Goal: Task Accomplishment & Management: Manage account settings

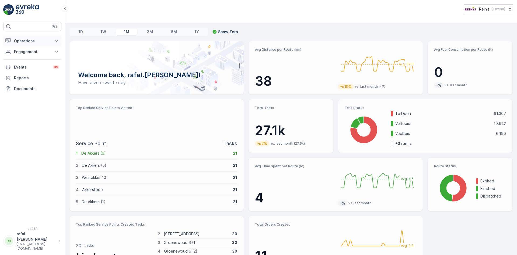
click at [56, 39] on icon at bounding box center [56, 40] width 5 height 5
click at [40, 64] on p "Routes & Tasks" at bounding box center [28, 64] width 28 height 5
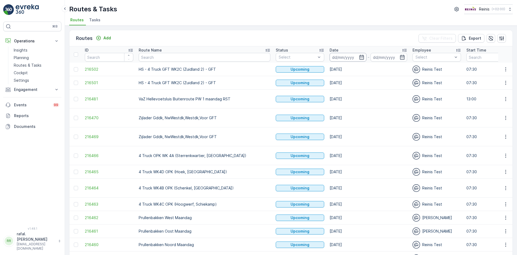
click at [330, 57] on input at bounding box center [348, 57] width 37 height 9
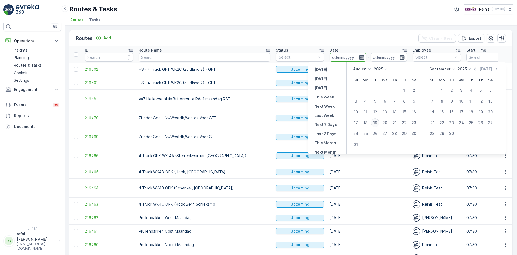
click at [375, 121] on div "19" at bounding box center [375, 122] width 9 height 9
type input "[DATE]"
click at [375, 121] on div "19" at bounding box center [375, 122] width 9 height 9
type input "[DATE]"
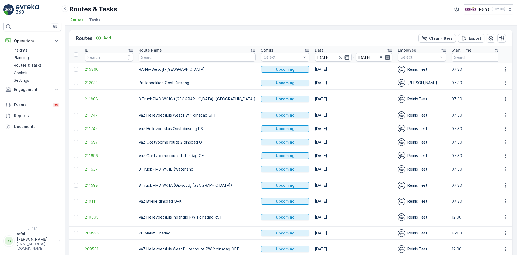
click at [250, 48] on icon at bounding box center [252, 49] width 5 height 5
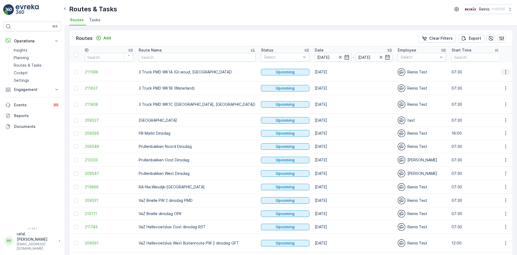
click at [504, 73] on icon "button" at bounding box center [505, 71] width 5 height 5
click at [489, 108] on span "Change Assignee" at bounding box center [494, 109] width 32 height 5
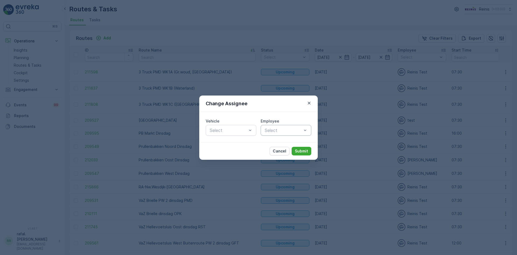
click at [283, 128] on div at bounding box center [283, 130] width 38 height 5
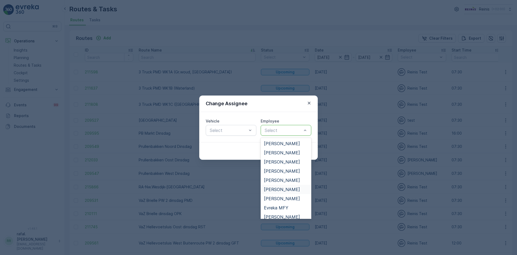
click at [282, 189] on span "[PERSON_NAME]" at bounding box center [282, 189] width 36 height 5
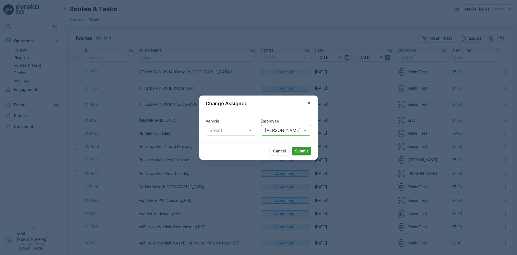
click at [298, 149] on p "Submit" at bounding box center [301, 150] width 13 height 5
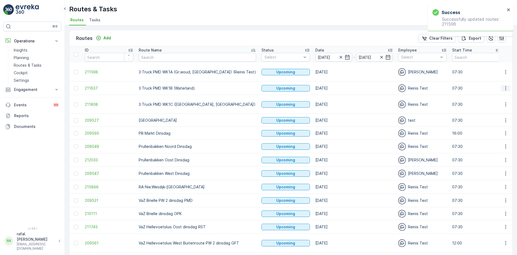
click at [503, 87] on icon "button" at bounding box center [505, 87] width 5 height 5
click at [492, 124] on span "Change Assignee" at bounding box center [494, 126] width 32 height 5
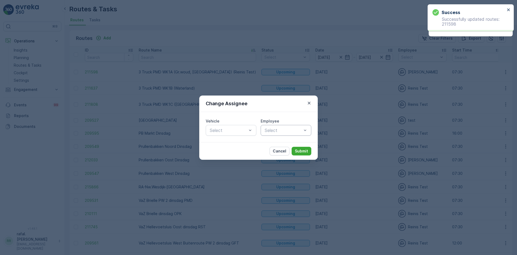
click at [283, 129] on div at bounding box center [283, 130] width 38 height 5
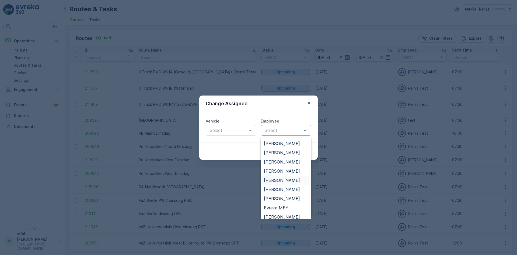
click at [281, 179] on span "[PERSON_NAME]" at bounding box center [282, 180] width 36 height 5
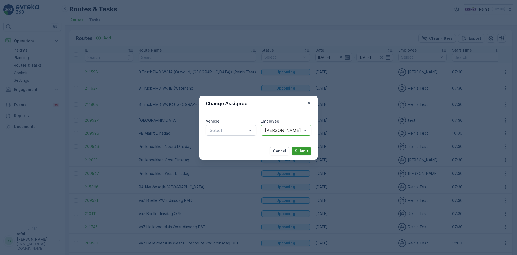
click at [298, 149] on p "Submit" at bounding box center [301, 150] width 13 height 5
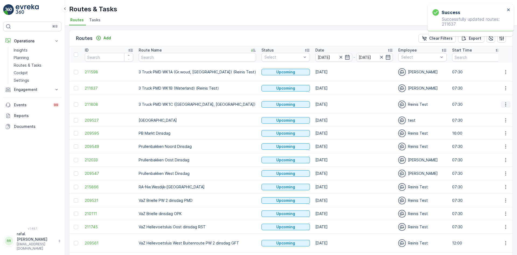
click at [506, 105] on icon "button" at bounding box center [505, 104] width 5 height 5
click at [505, 142] on span "Change Assignee" at bounding box center [494, 142] width 32 height 5
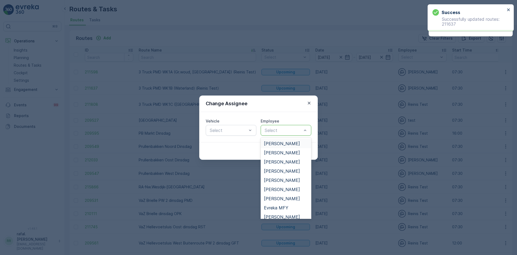
click at [279, 130] on div at bounding box center [283, 130] width 38 height 5
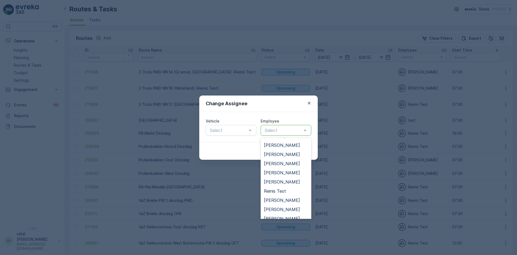
scroll to position [108, 0]
click at [284, 147] on span "[PERSON_NAME]" at bounding box center [282, 145] width 36 height 5
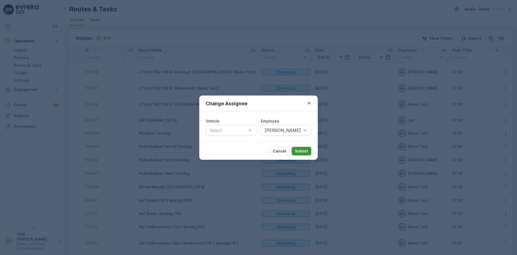
click at [305, 152] on p "Submit" at bounding box center [301, 150] width 13 height 5
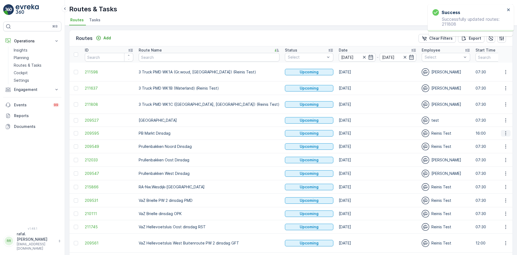
click at [505, 133] on icon "button" at bounding box center [505, 132] width 5 height 5
click at [500, 172] on span "Change Assignee" at bounding box center [494, 171] width 32 height 5
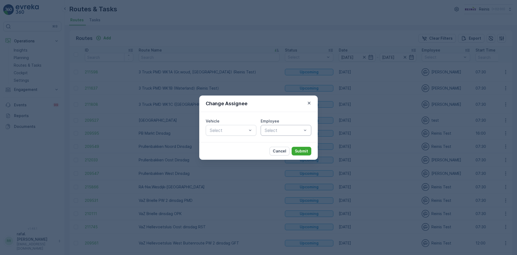
click at [267, 128] on div at bounding box center [283, 130] width 38 height 5
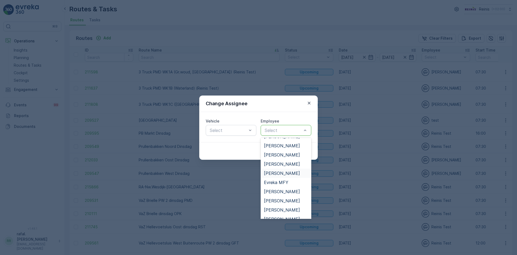
click at [284, 172] on span "[PERSON_NAME]" at bounding box center [282, 173] width 36 height 5
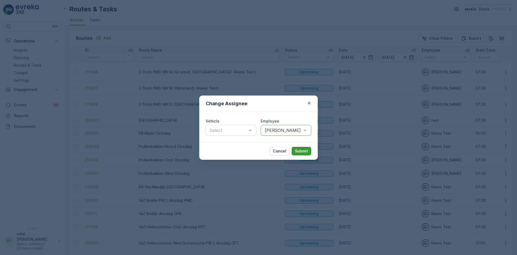
click at [304, 151] on p "Submit" at bounding box center [301, 150] width 13 height 5
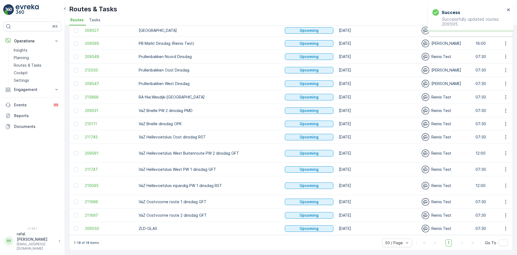
scroll to position [92, 0]
click at [506, 95] on icon "button" at bounding box center [505, 96] width 5 height 5
click at [496, 132] on span "Change Assignee" at bounding box center [494, 132] width 32 height 5
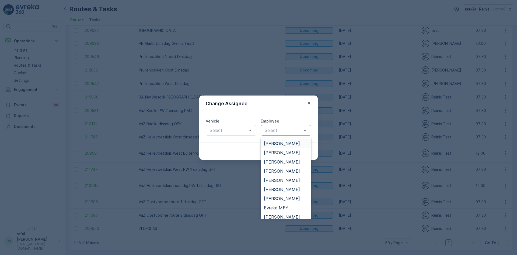
click at [280, 132] on div at bounding box center [283, 130] width 38 height 5
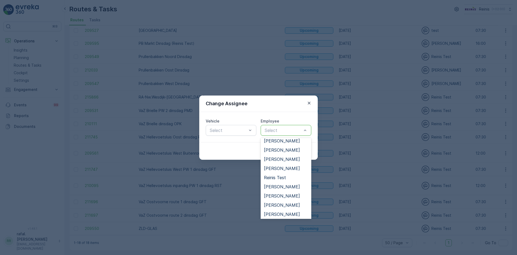
scroll to position [119, 0]
click at [279, 205] on span "[PERSON_NAME]" at bounding box center [282, 203] width 36 height 5
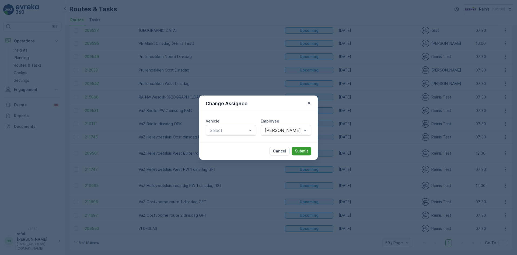
click at [303, 150] on p "Submit" at bounding box center [301, 150] width 13 height 5
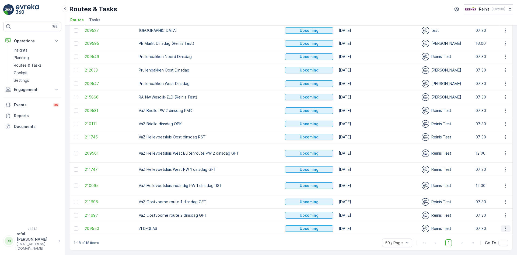
click at [508, 226] on button "button" at bounding box center [506, 228] width 10 height 6
click at [496, 207] on span "Change Assignee" at bounding box center [494, 207] width 32 height 5
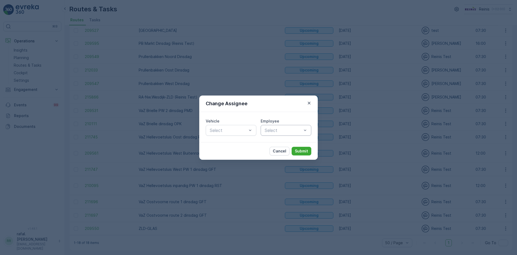
click at [292, 126] on div "Select" at bounding box center [286, 130] width 51 height 11
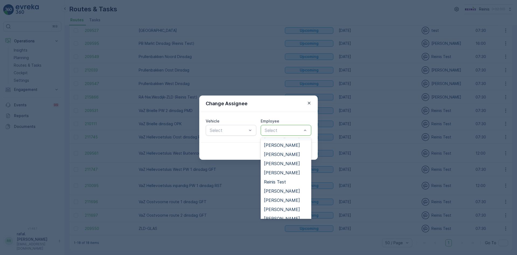
scroll to position [274, 0]
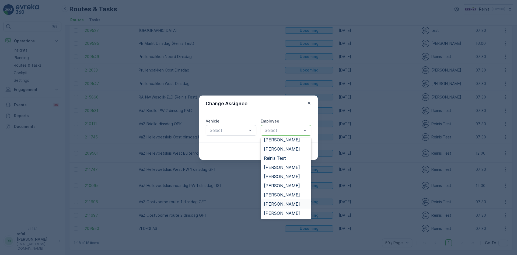
click at [281, 204] on span "[PERSON_NAME]" at bounding box center [282, 203] width 36 height 5
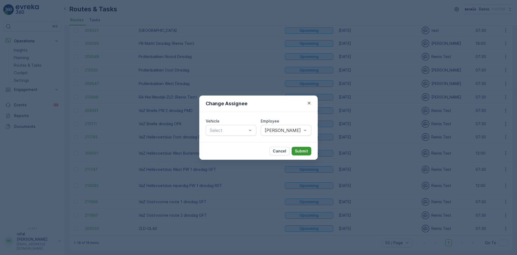
click at [302, 149] on p "Submit" at bounding box center [301, 150] width 13 height 5
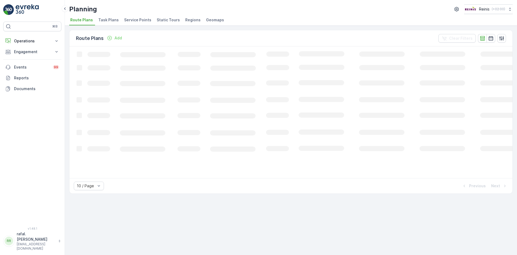
click at [126, 21] on span "Service Points" at bounding box center [137, 19] width 27 height 5
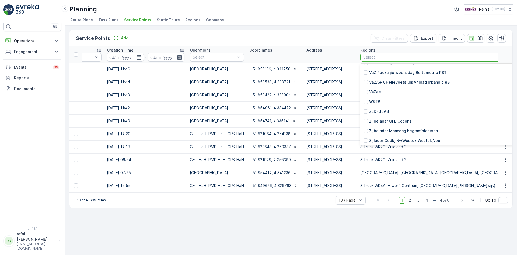
scroll to position [1715, 0]
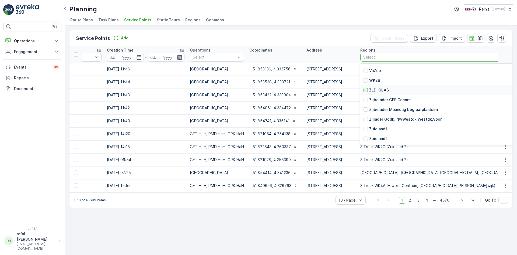
click at [368, 90] on div at bounding box center [366, 90] width 4 height 4
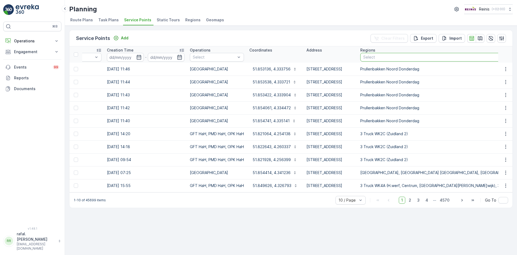
scroll to position [0, 74]
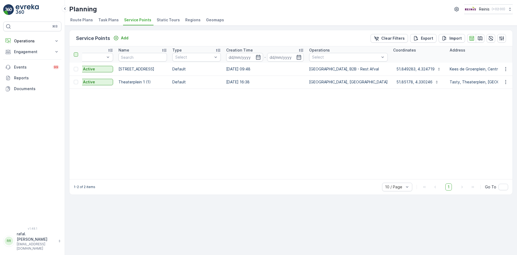
click at [77, 54] on div at bounding box center [76, 54] width 4 height 4
click at [77, 52] on input "checkbox" at bounding box center [77, 52] width 0 height 0
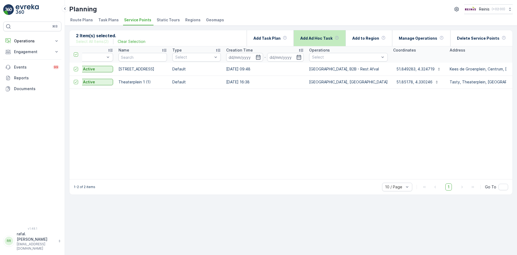
click at [326, 38] on p "Add Ad Hoc Task" at bounding box center [316, 38] width 32 height 5
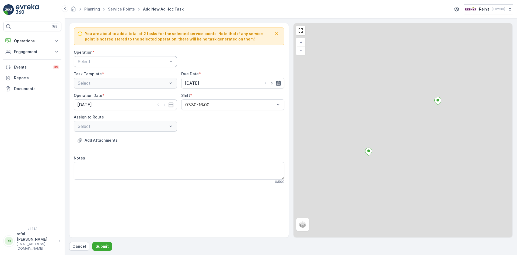
click at [166, 60] on div at bounding box center [122, 61] width 91 height 5
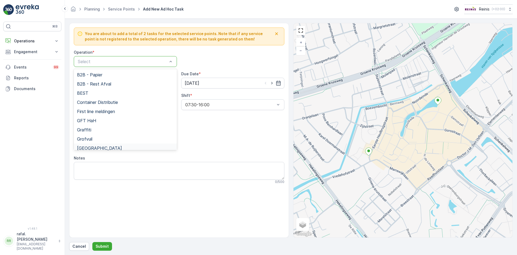
click at [102, 144] on div "[GEOGRAPHIC_DATA]" at bounding box center [125, 147] width 103 height 9
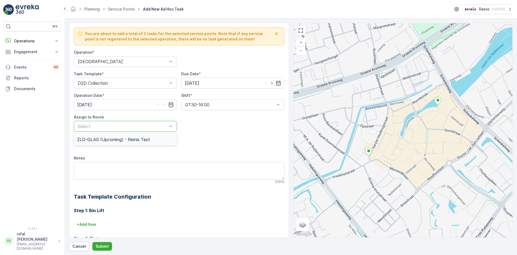
click at [140, 139] on span "ZLD-GLAS (Upcoming) - Reinis Test" at bounding box center [113, 139] width 73 height 5
click at [99, 245] on p "Submit" at bounding box center [102, 245] width 13 height 5
